Goal: Task Accomplishment & Management: Complete application form

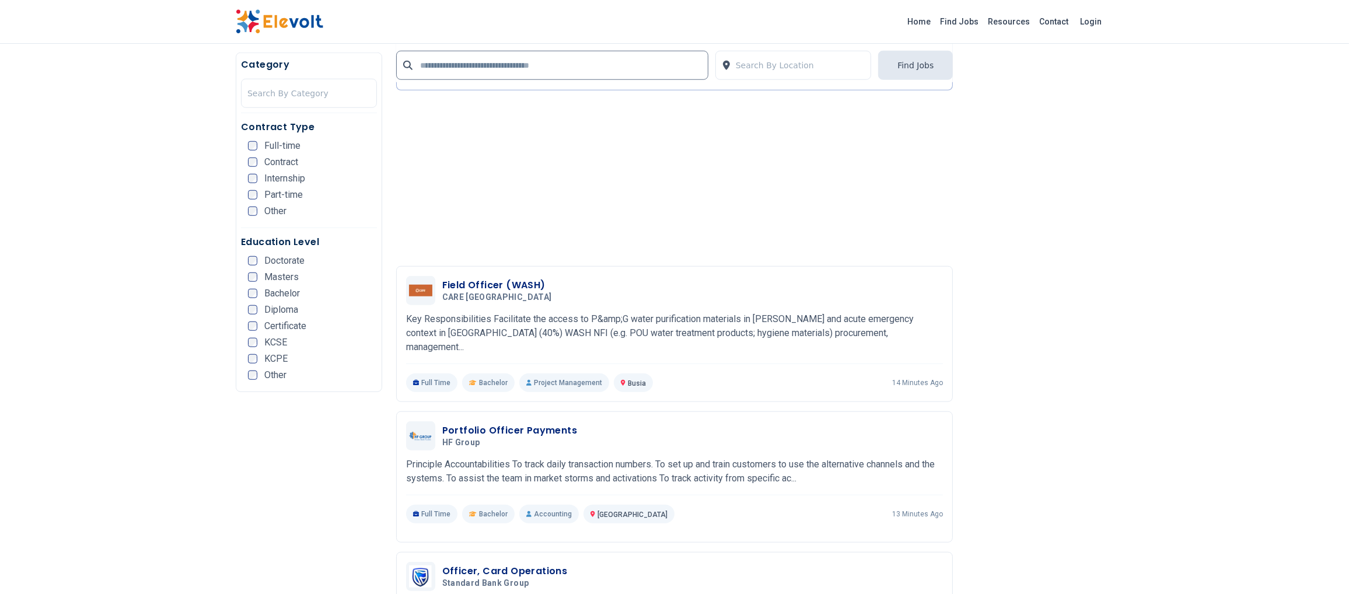
scroll to position [1750, 0]
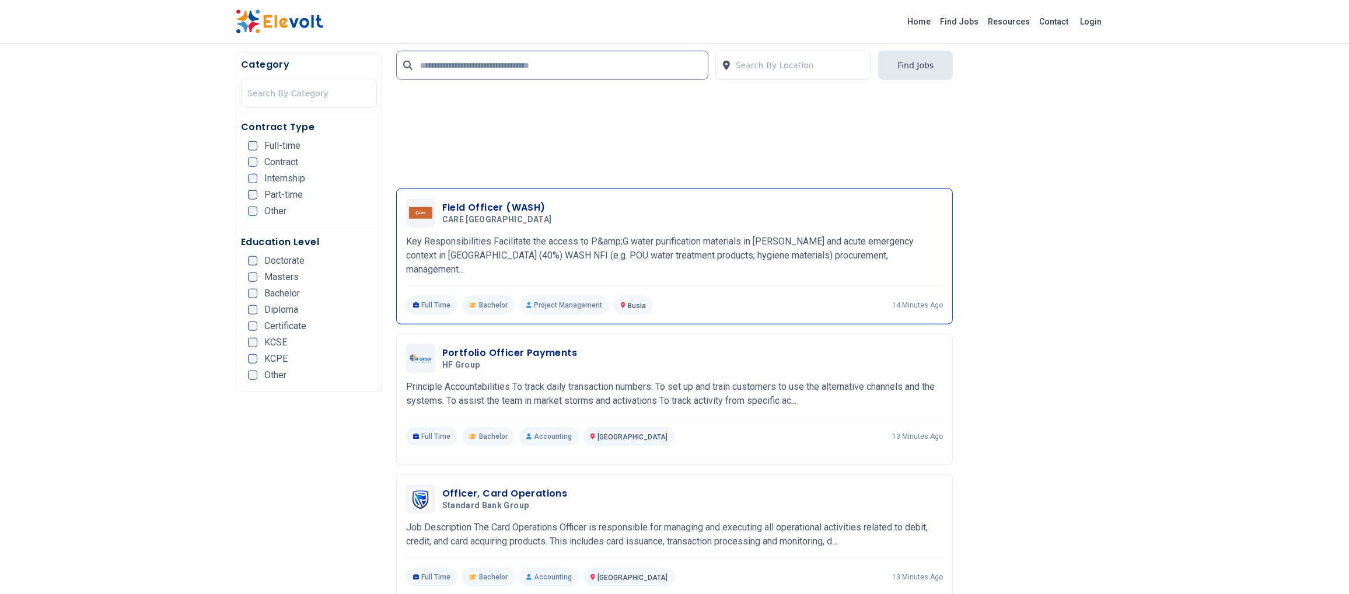
click at [456, 209] on h3 "Field Officer (WASH)" at bounding box center [499, 208] width 114 height 14
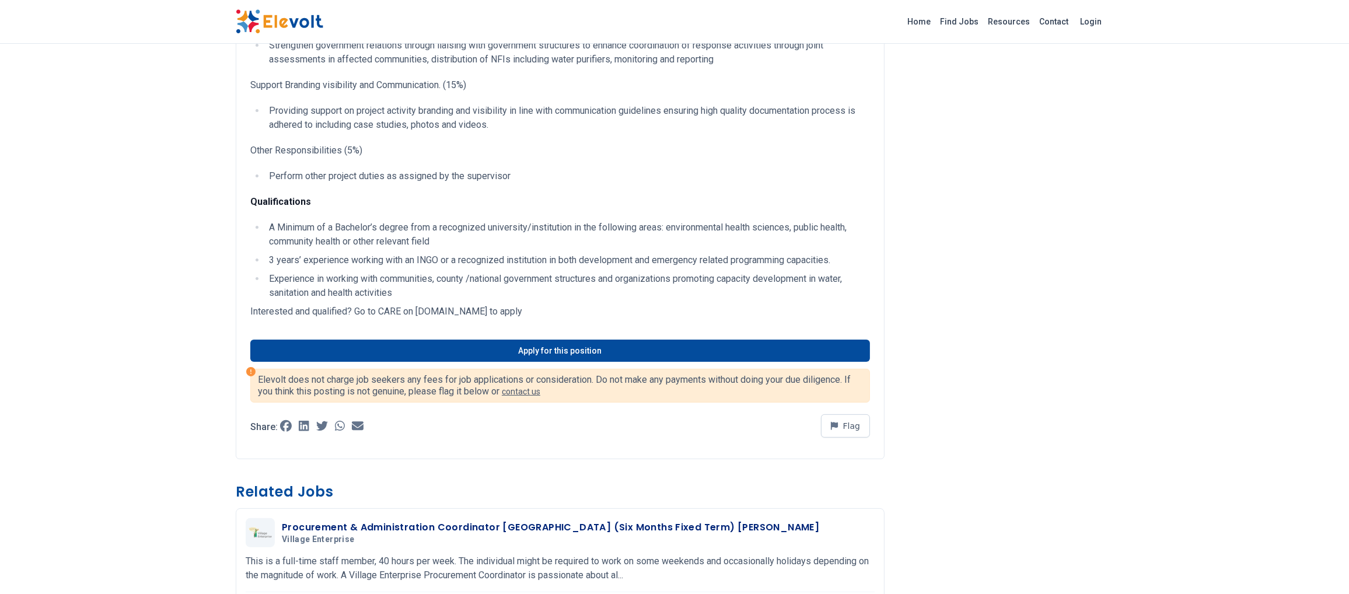
scroll to position [467, 0]
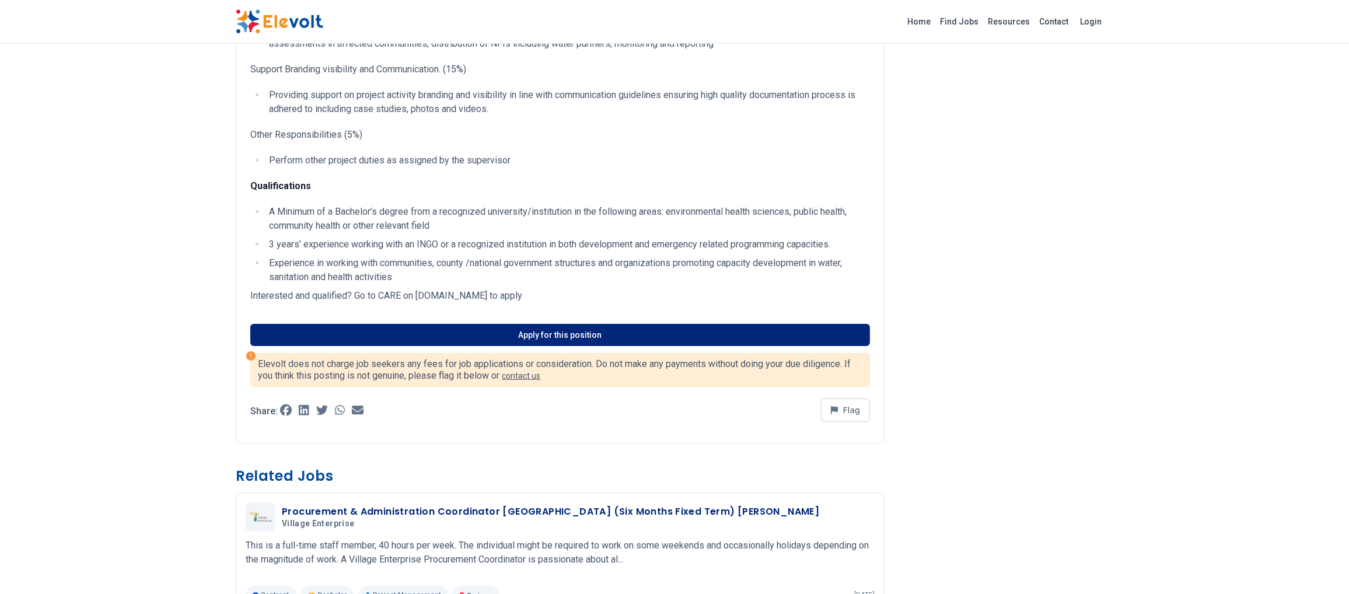
click at [540, 343] on link "Apply for this position" at bounding box center [560, 335] width 620 height 22
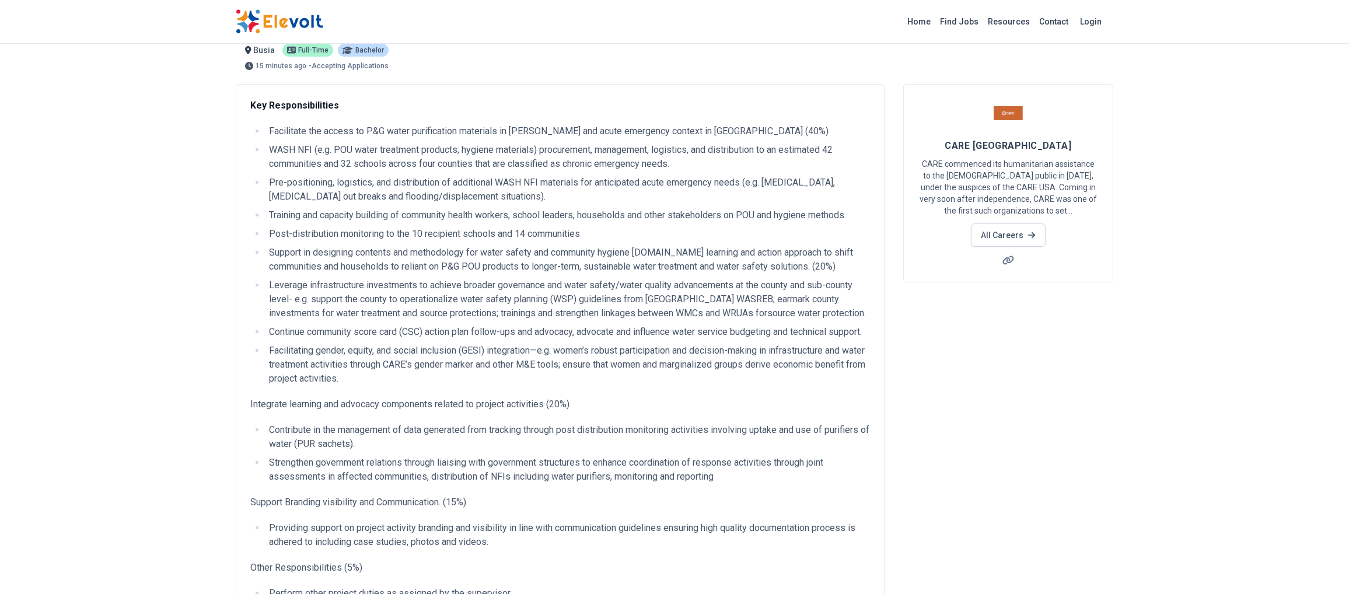
scroll to position [0, 0]
